Goal: Entertainment & Leisure: Consume media (video, audio)

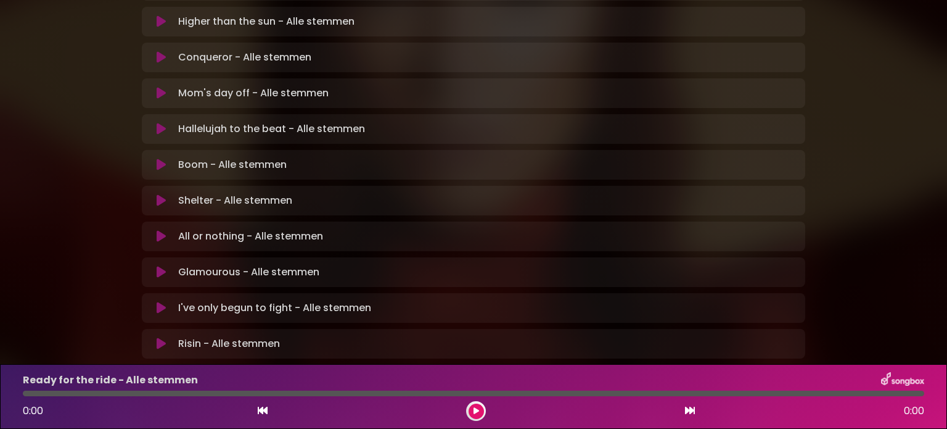
scroll to position [360, 0]
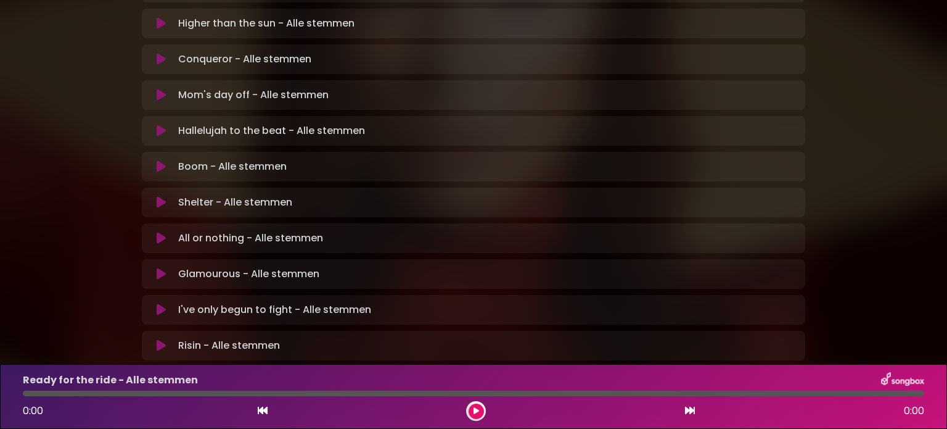
click at [162, 232] on icon at bounding box center [161, 238] width 9 height 12
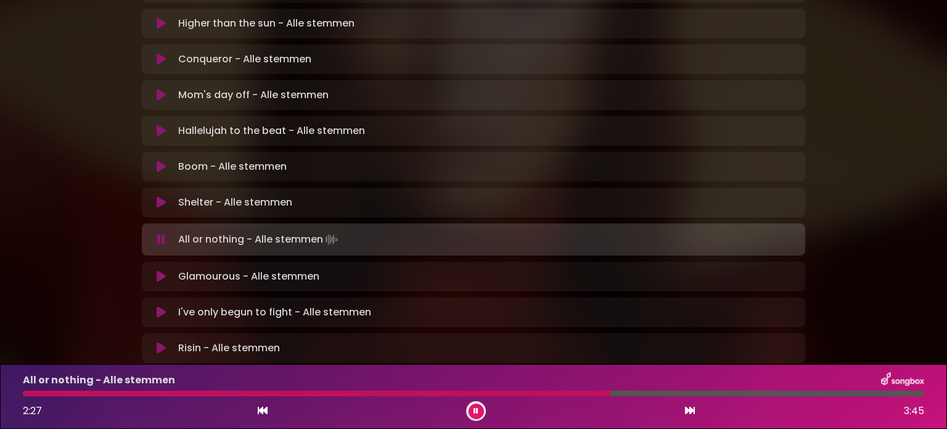
click at [514, 392] on div at bounding box center [473, 393] width 901 height 6
click at [479, 411] on button at bounding box center [476, 410] width 15 height 15
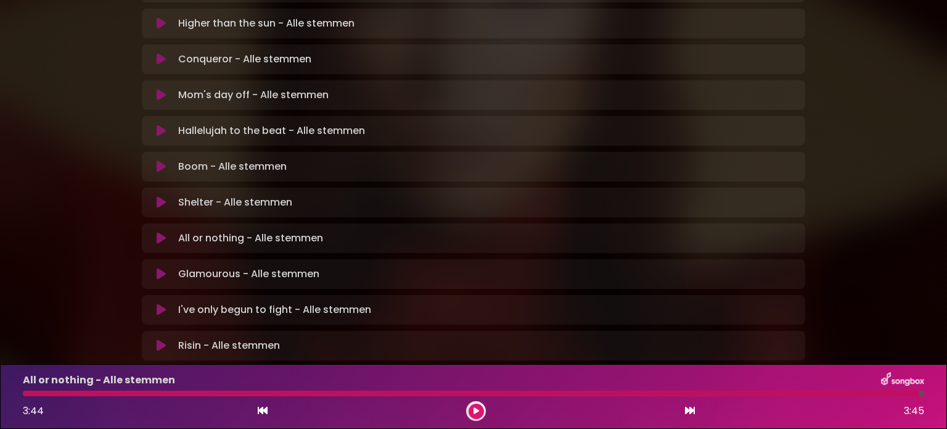
click at [162, 268] on icon at bounding box center [161, 274] width 9 height 12
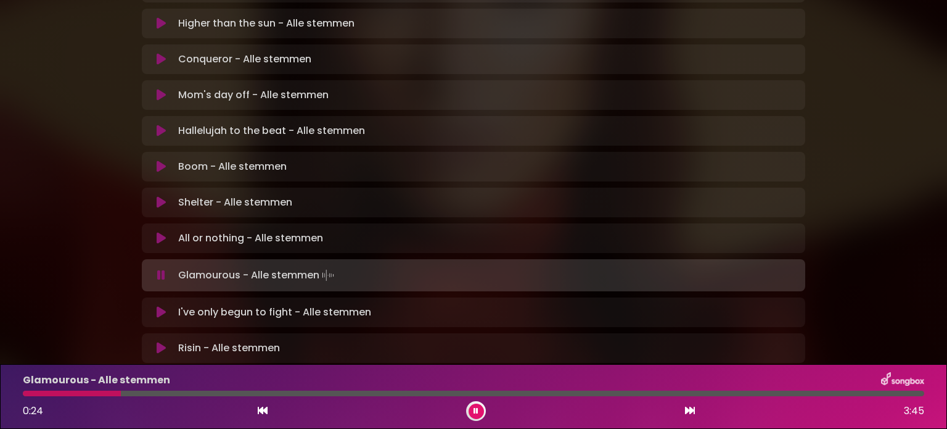
click at [80, 390] on div "Glamourous - Alle stemmen 0:24 3:45" at bounding box center [473, 396] width 916 height 49
click at [80, 390] on div "Glamourous - Alle stemmen 0:25 3:45" at bounding box center [473, 396] width 916 height 49
drag, startPoint x: 138, startPoint y: 392, endPoint x: 88, endPoint y: 398, distance: 50.2
click at [88, 398] on div "Glamourous - Alle stemmen 0:16 3:45" at bounding box center [473, 396] width 916 height 49
drag, startPoint x: 106, startPoint y: 392, endPoint x: 52, endPoint y: 399, distance: 54.8
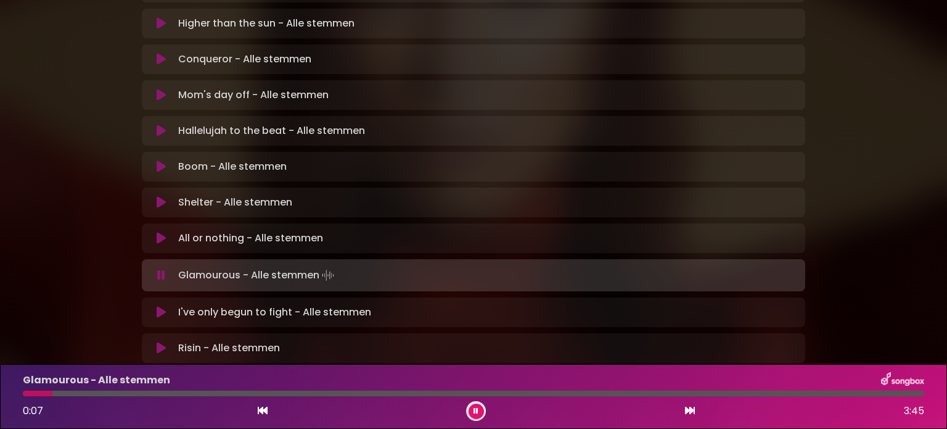
click at [52, 399] on div "Glamourous - Alle stemmen 0:07 3:45" at bounding box center [473, 396] width 916 height 49
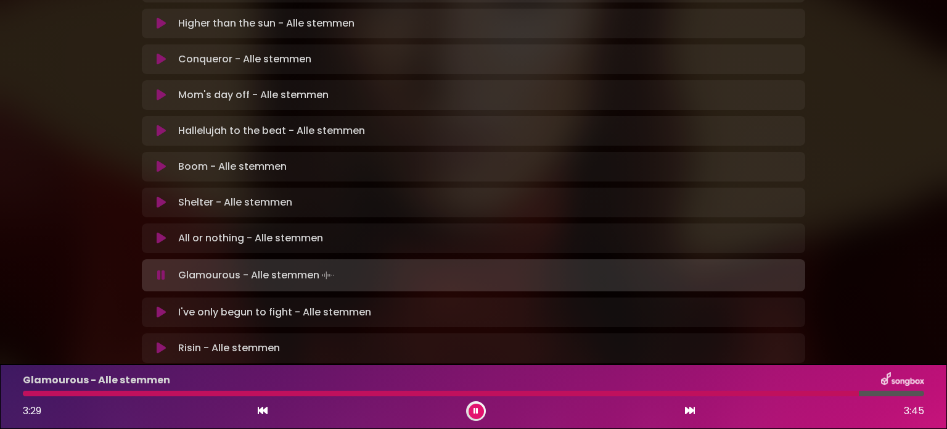
click at [478, 409] on button at bounding box center [476, 410] width 15 height 15
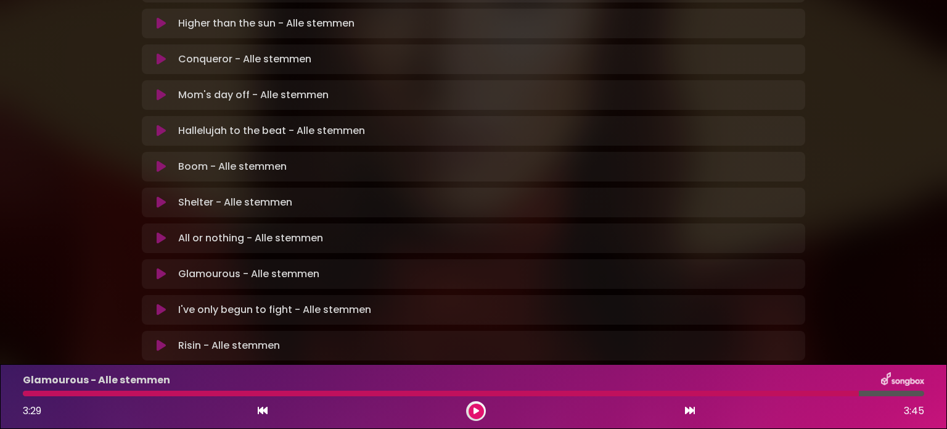
click at [155, 303] on button at bounding box center [161, 309] width 24 height 12
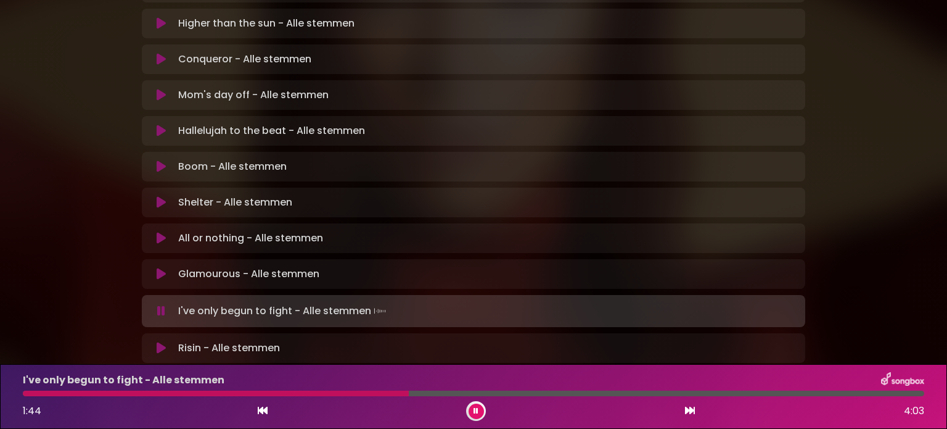
click at [335, 392] on div at bounding box center [216, 393] width 386 height 6
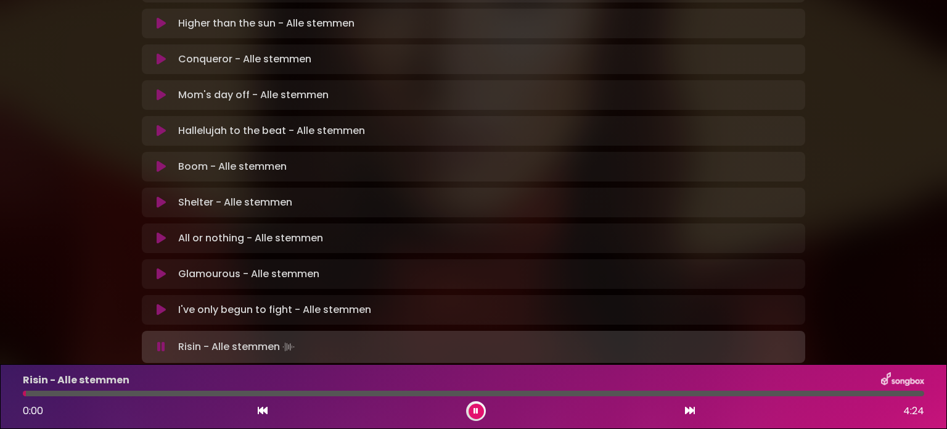
click at [161, 303] on icon at bounding box center [161, 309] width 9 height 12
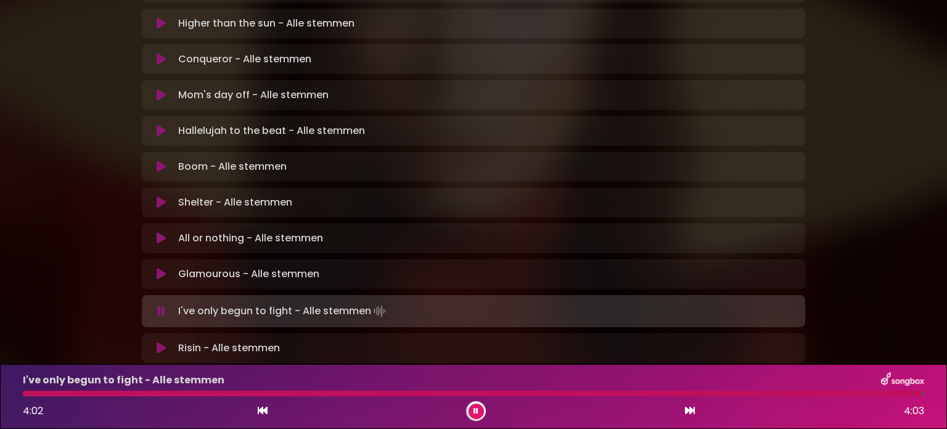
click at [474, 410] on icon at bounding box center [476, 410] width 5 height 7
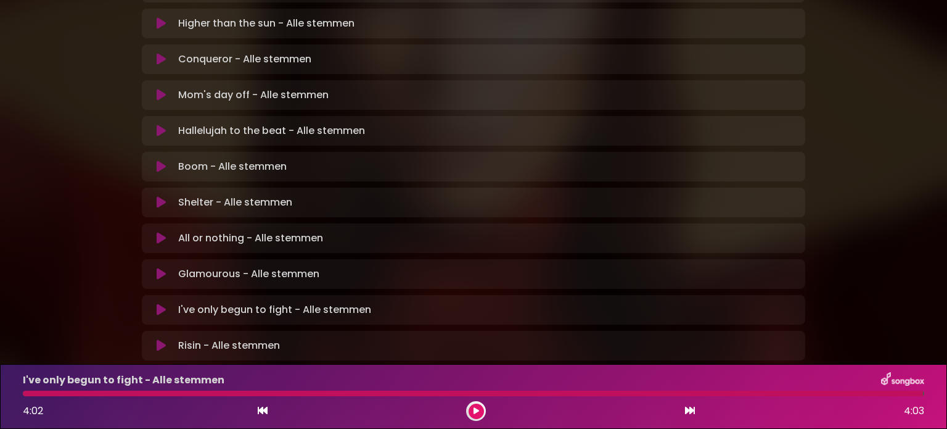
click at [165, 339] on icon at bounding box center [161, 345] width 9 height 12
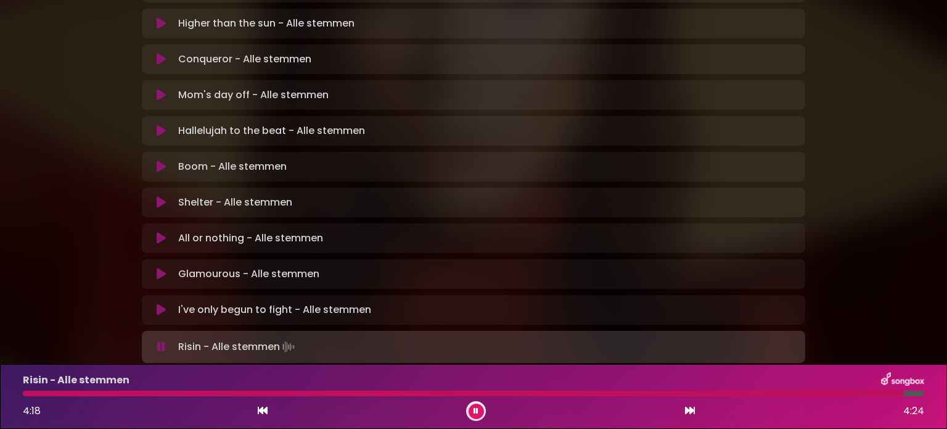
click at [474, 407] on icon at bounding box center [476, 410] width 5 height 7
